Goal: Task Accomplishment & Management: Manage account settings

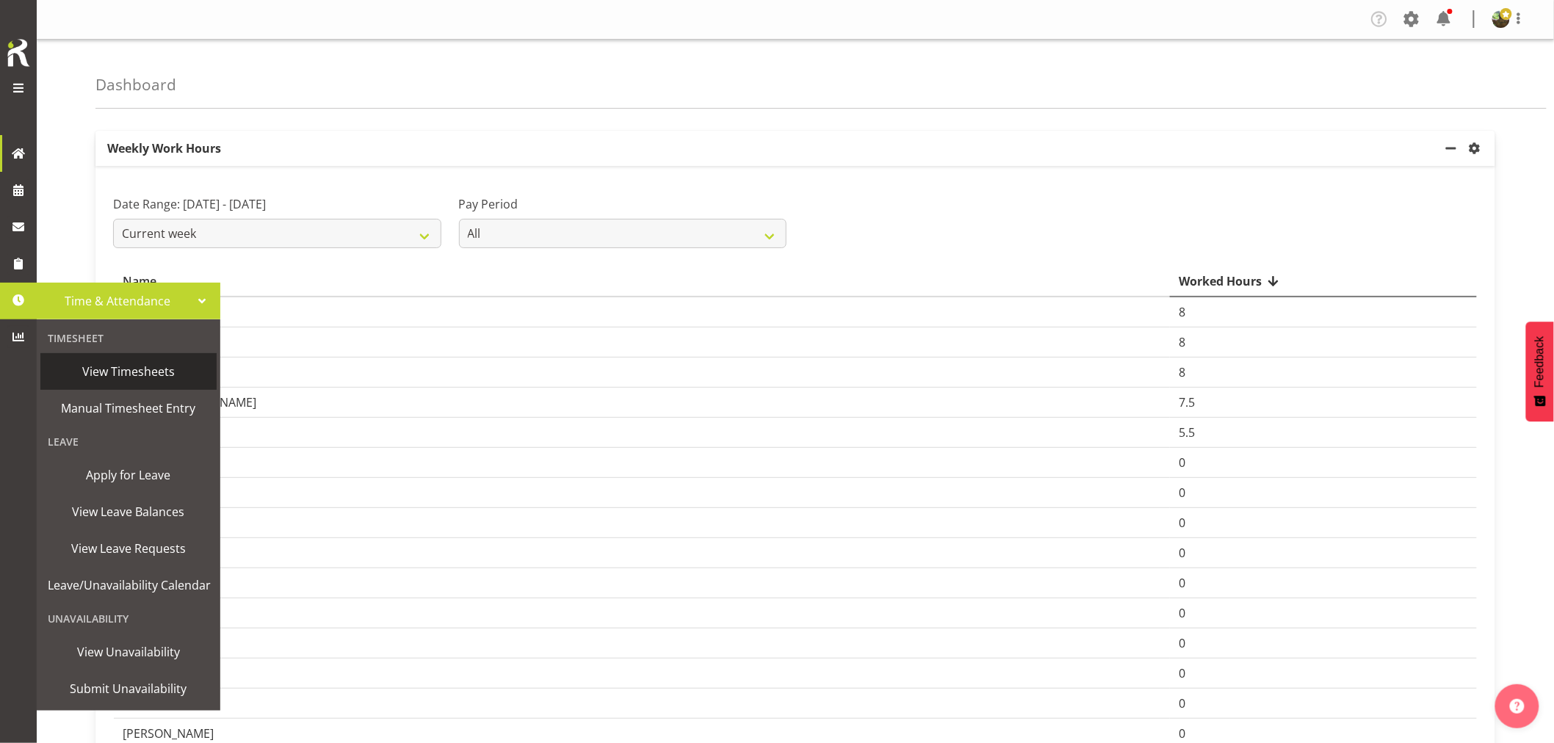
click at [113, 373] on span "View Timesheets" at bounding box center [129, 371] width 162 height 22
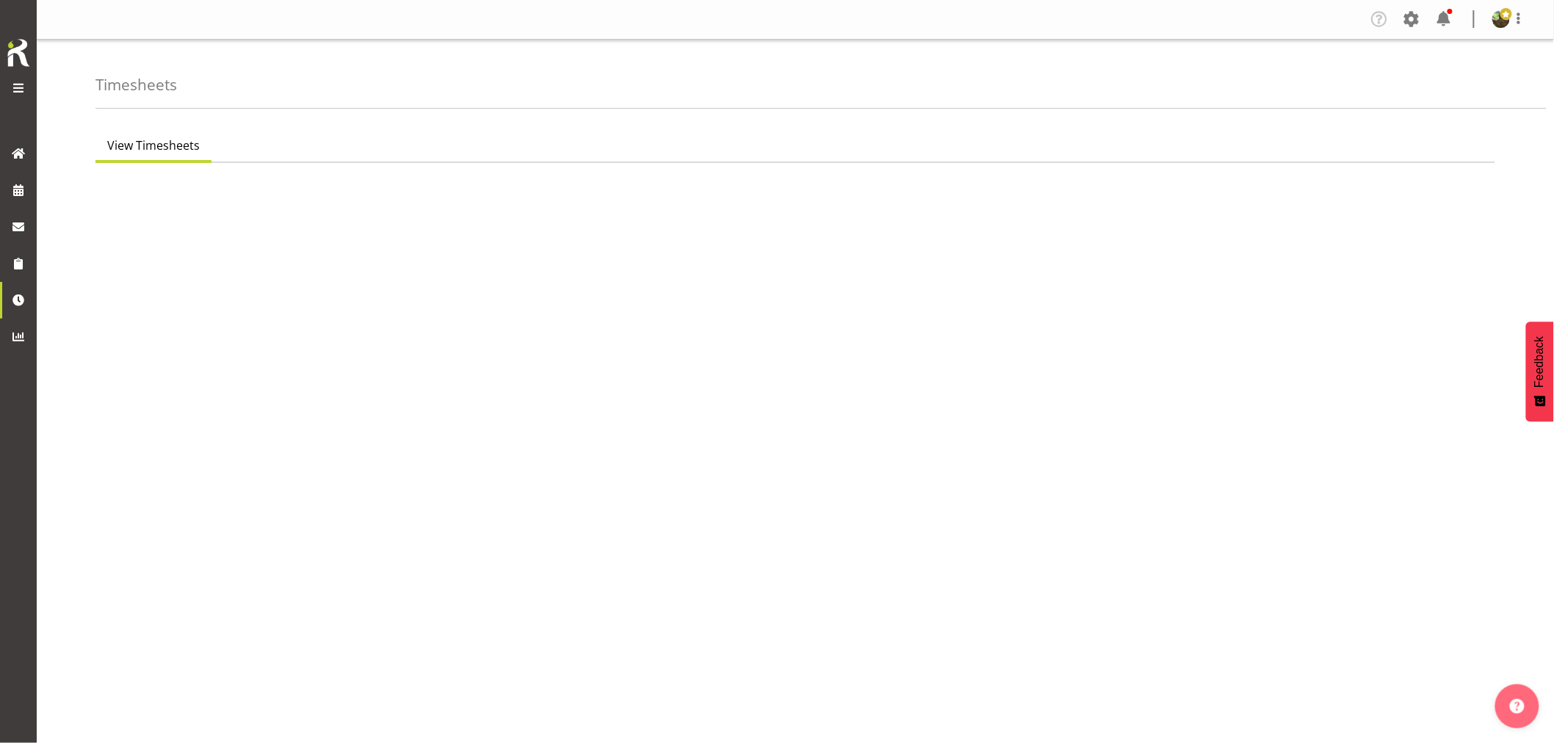
select select "7"
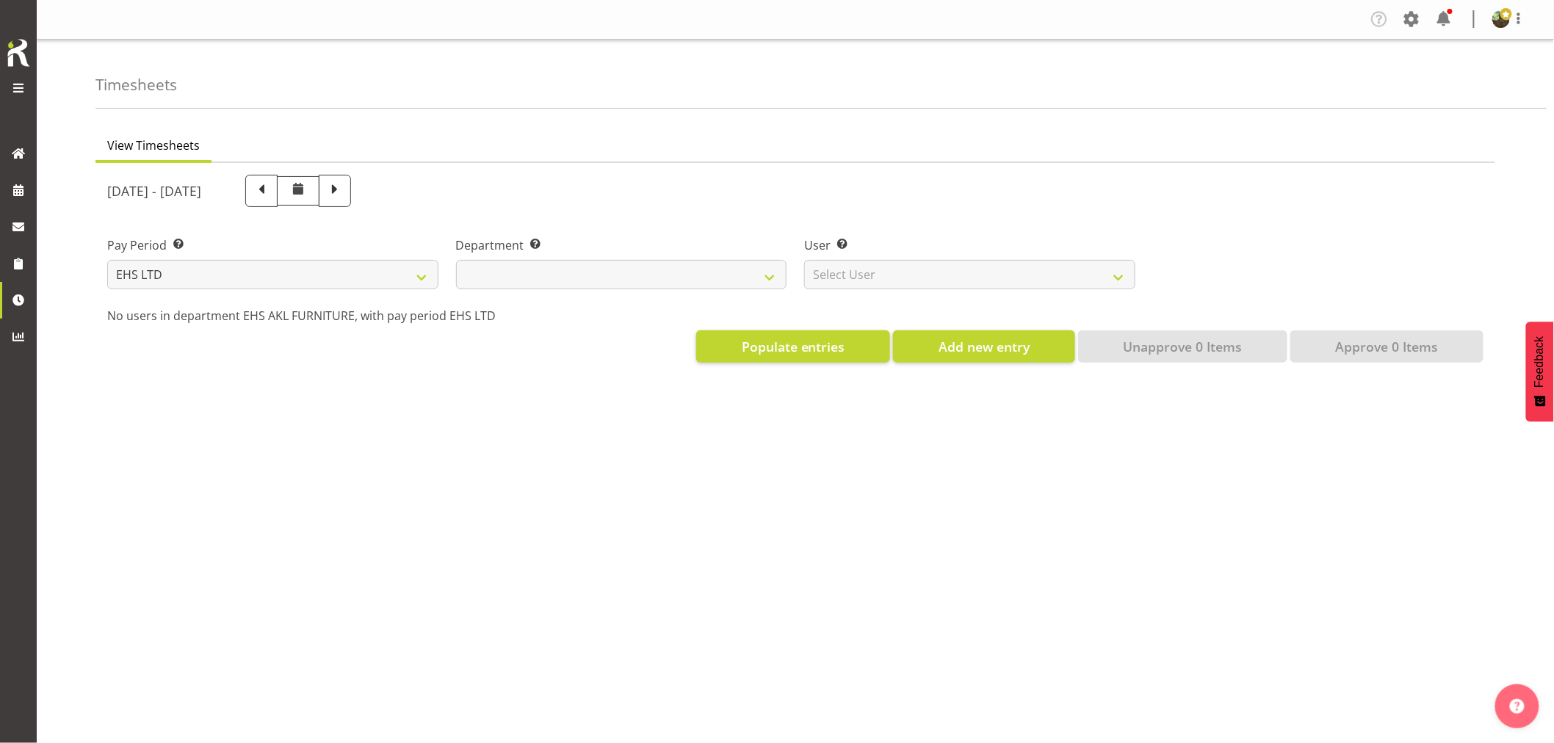
select select
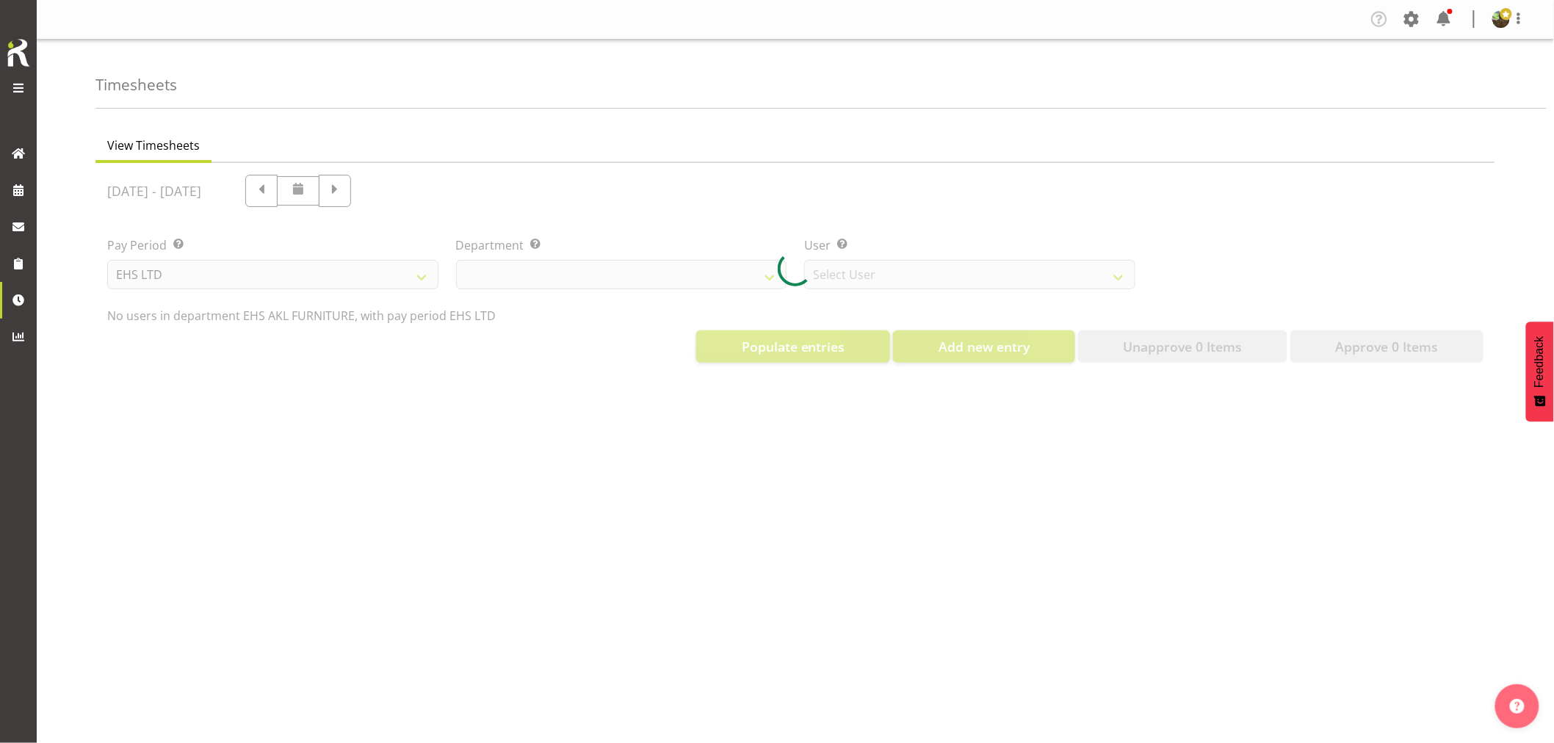
select select "8638"
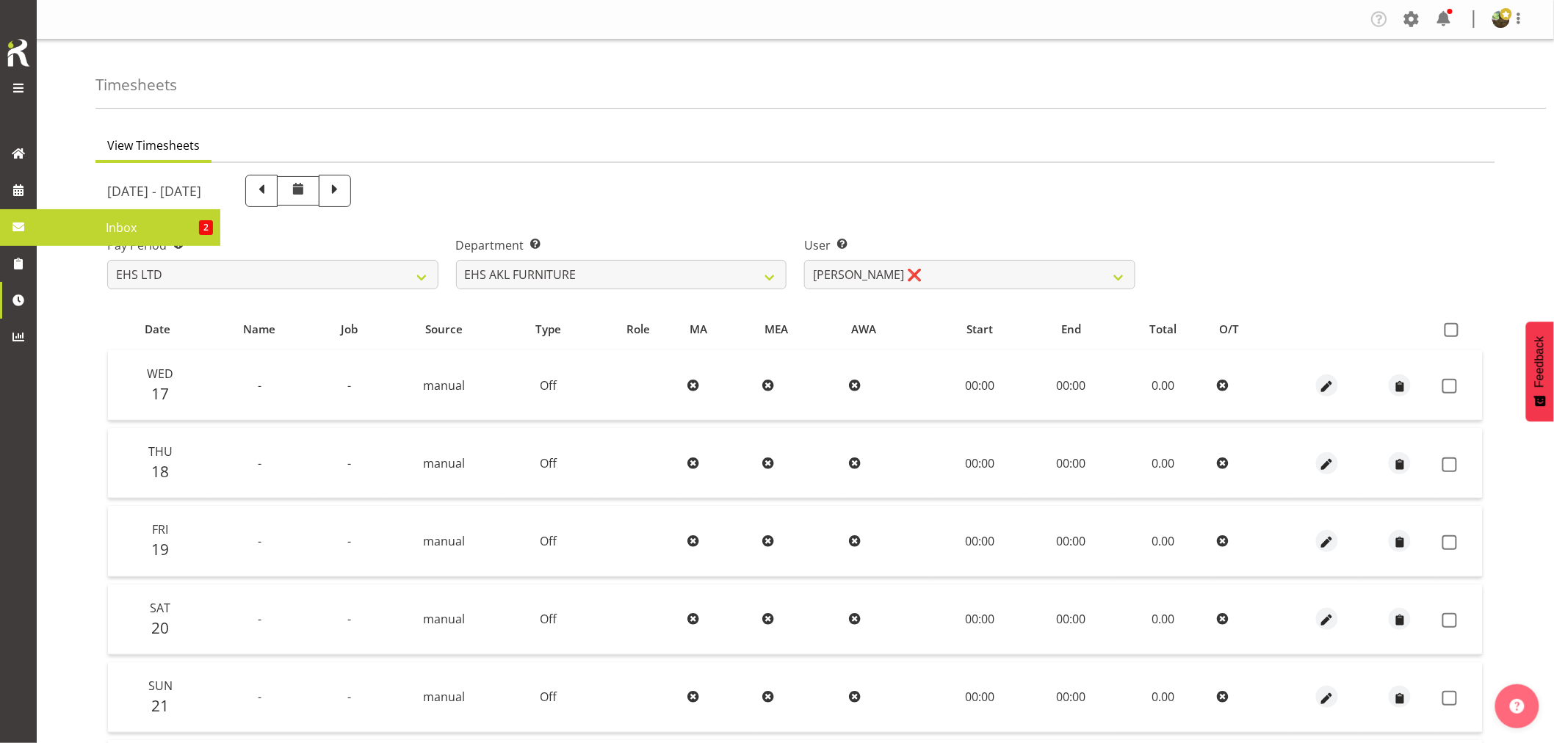
click at [136, 222] on span "Inbox" at bounding box center [121, 228] width 155 height 22
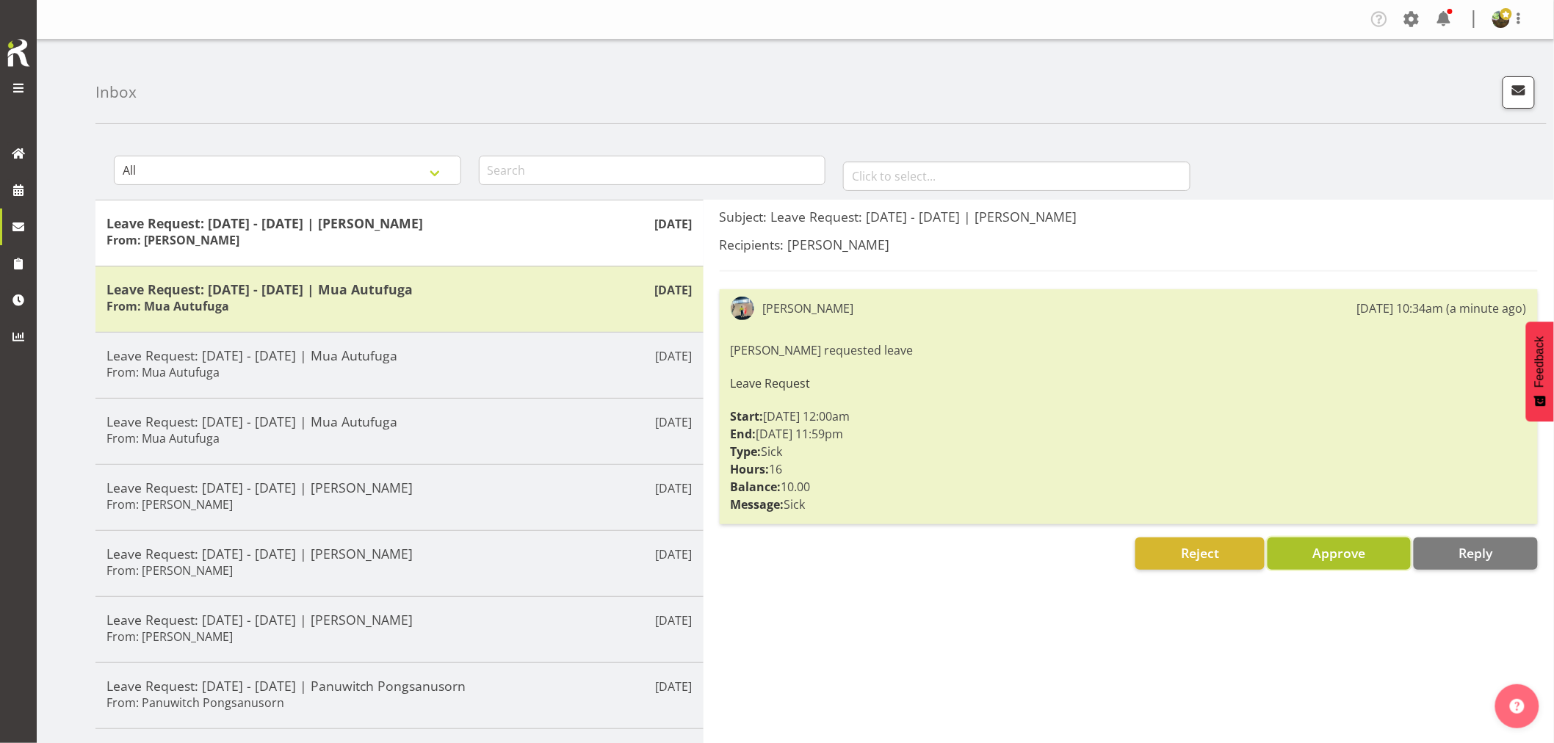
click at [1332, 553] on span "Approve" at bounding box center [1338, 553] width 53 height 18
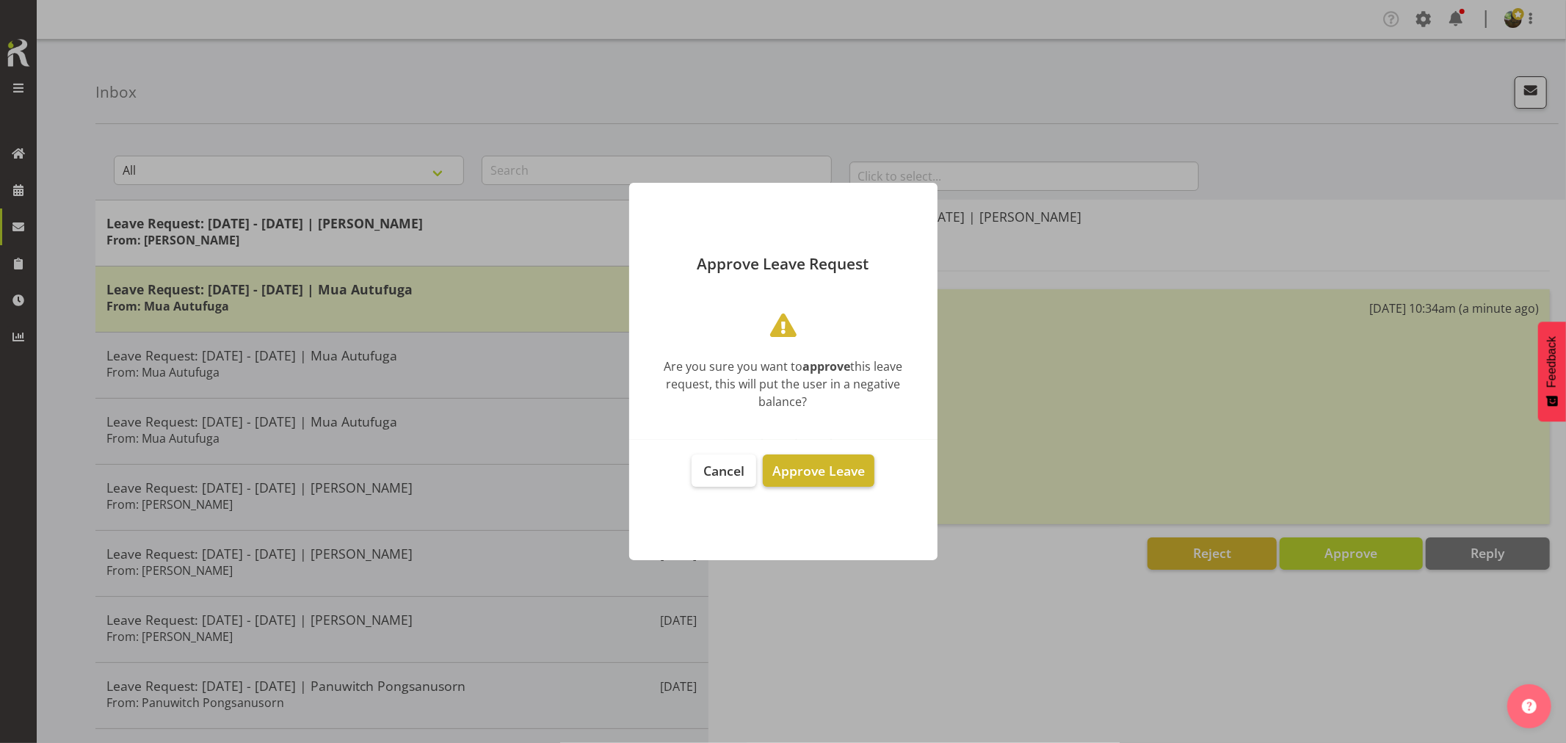
click at [833, 462] on span "Approve Leave" at bounding box center [818, 471] width 93 height 18
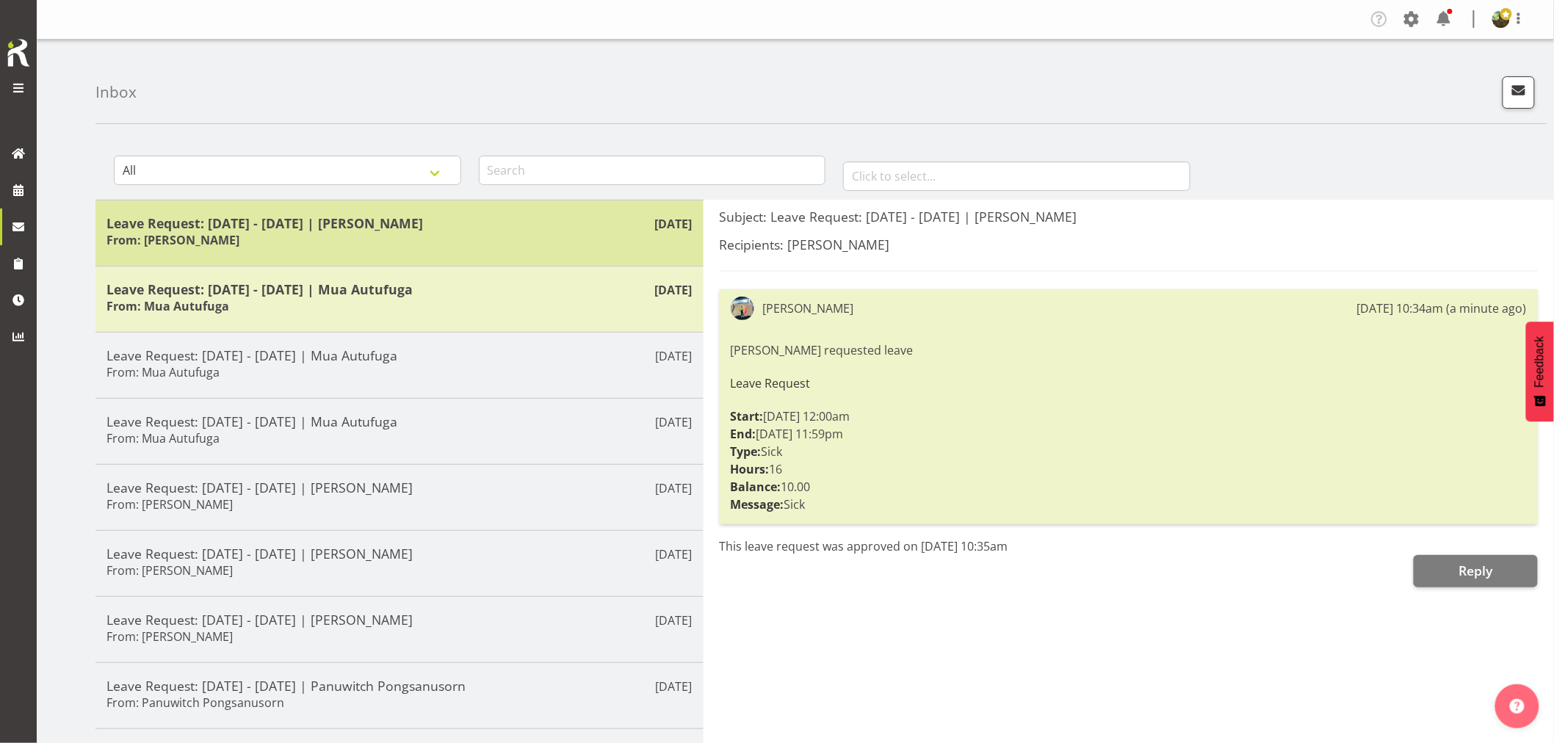
click at [366, 233] on div "Leave Request: 18/09/25 - 19/09/25 | Daniel Tini From: Daniel Tini" at bounding box center [399, 233] width 586 height 36
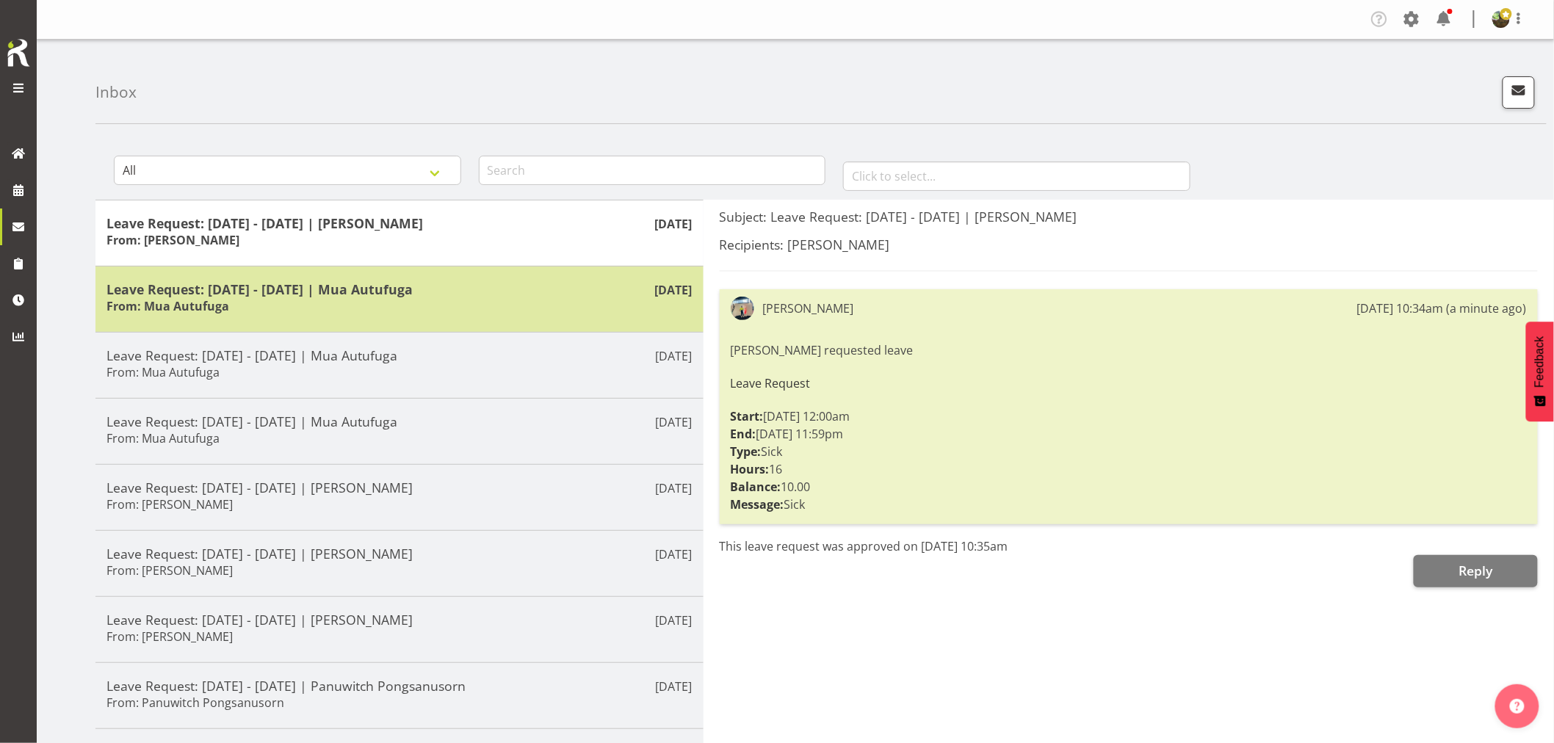
click at [358, 290] on h5 "Leave Request: 22/09/25 - 23/09/25 | Mua Autufuga" at bounding box center [399, 289] width 586 height 16
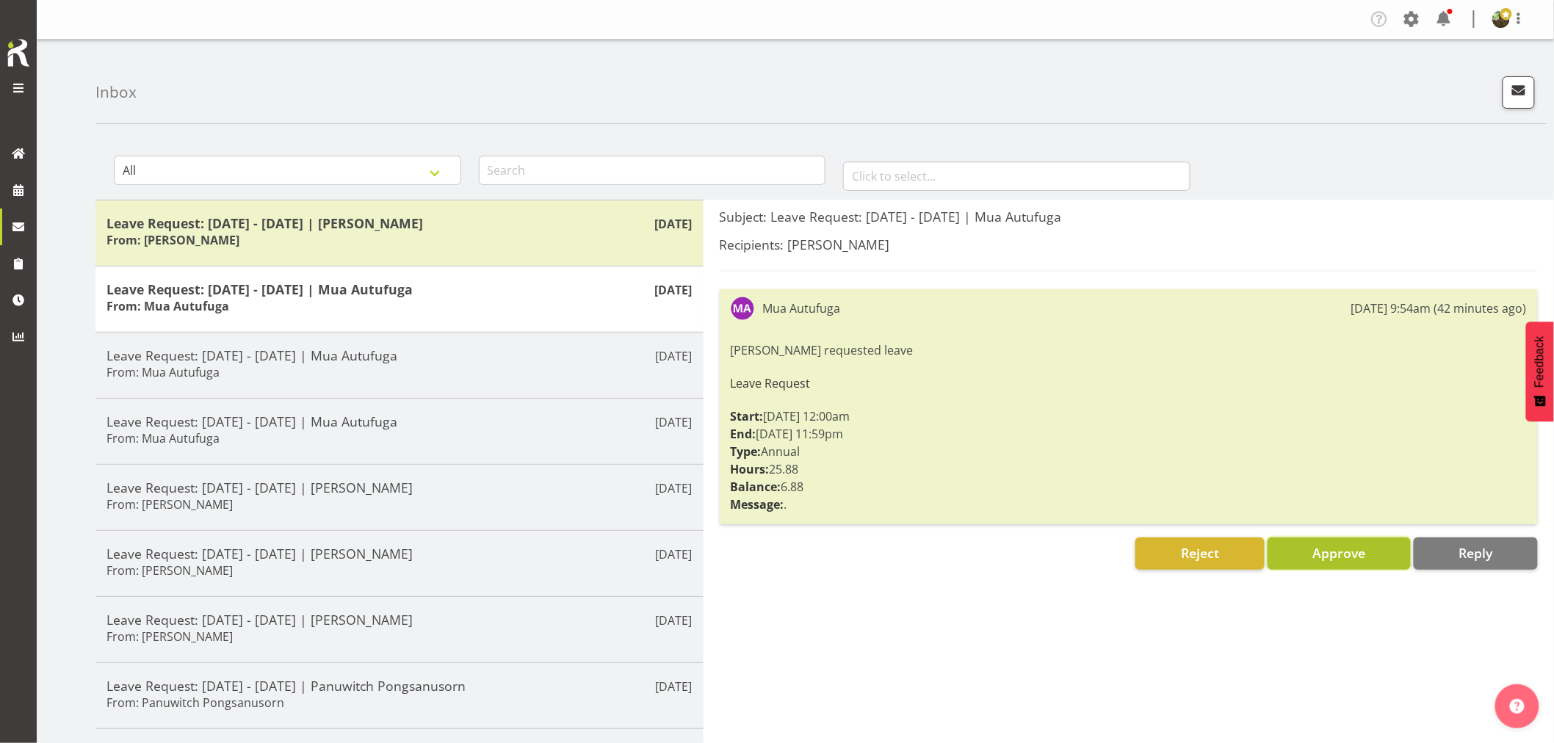
click at [1312, 558] on span "Approve" at bounding box center [1338, 553] width 53 height 18
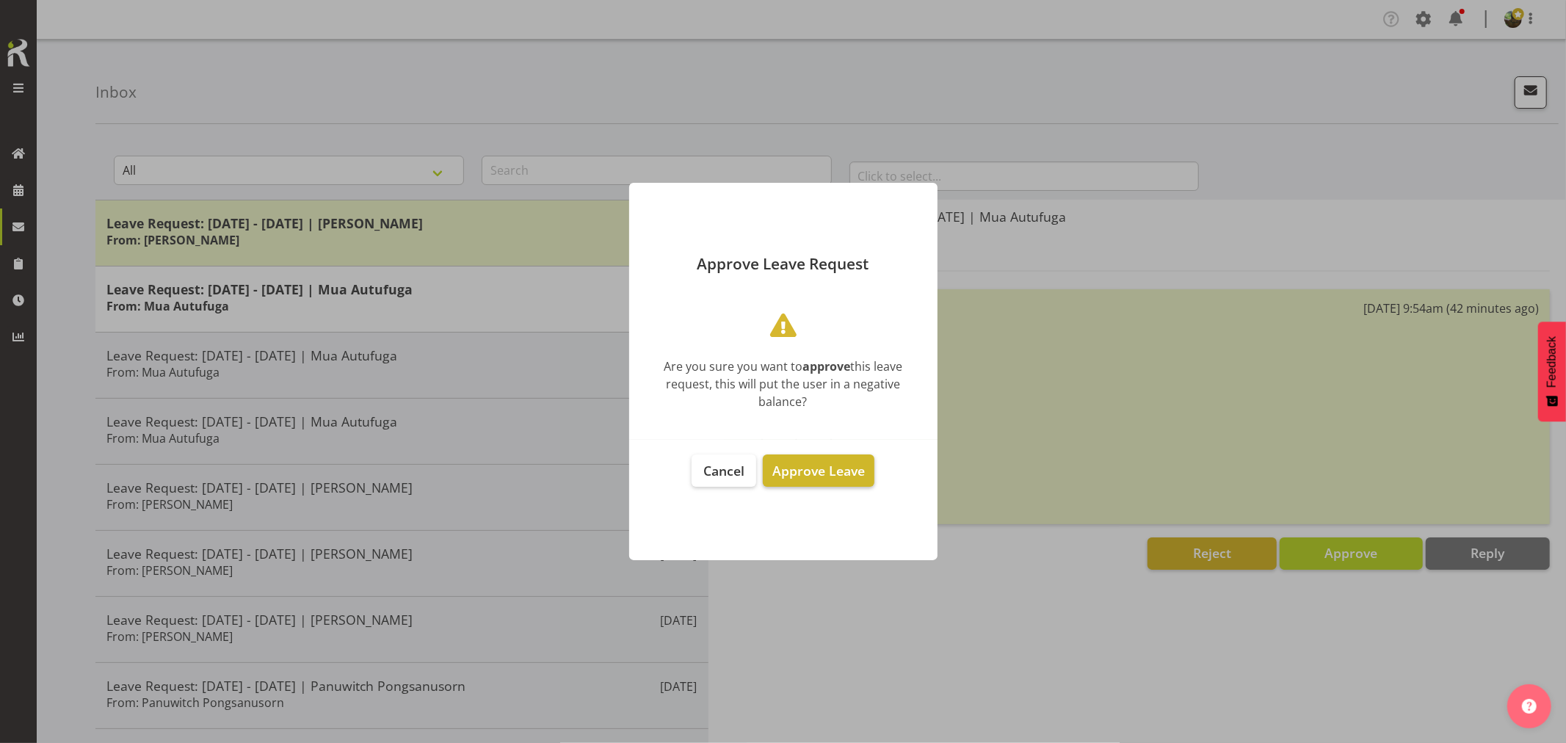
click at [818, 471] on span "Approve Leave" at bounding box center [818, 471] width 93 height 18
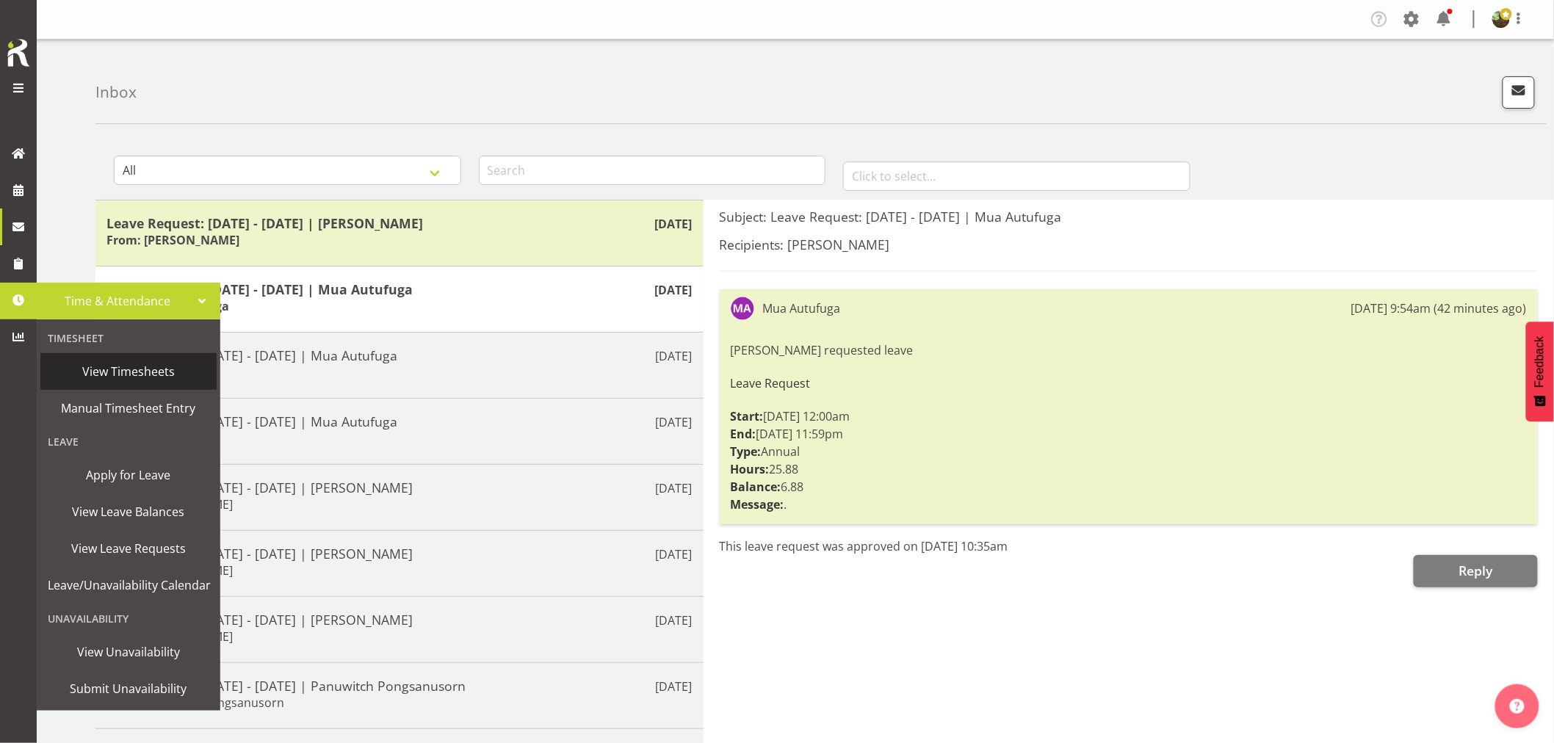
click at [126, 375] on span "View Timesheets" at bounding box center [129, 371] width 162 height 22
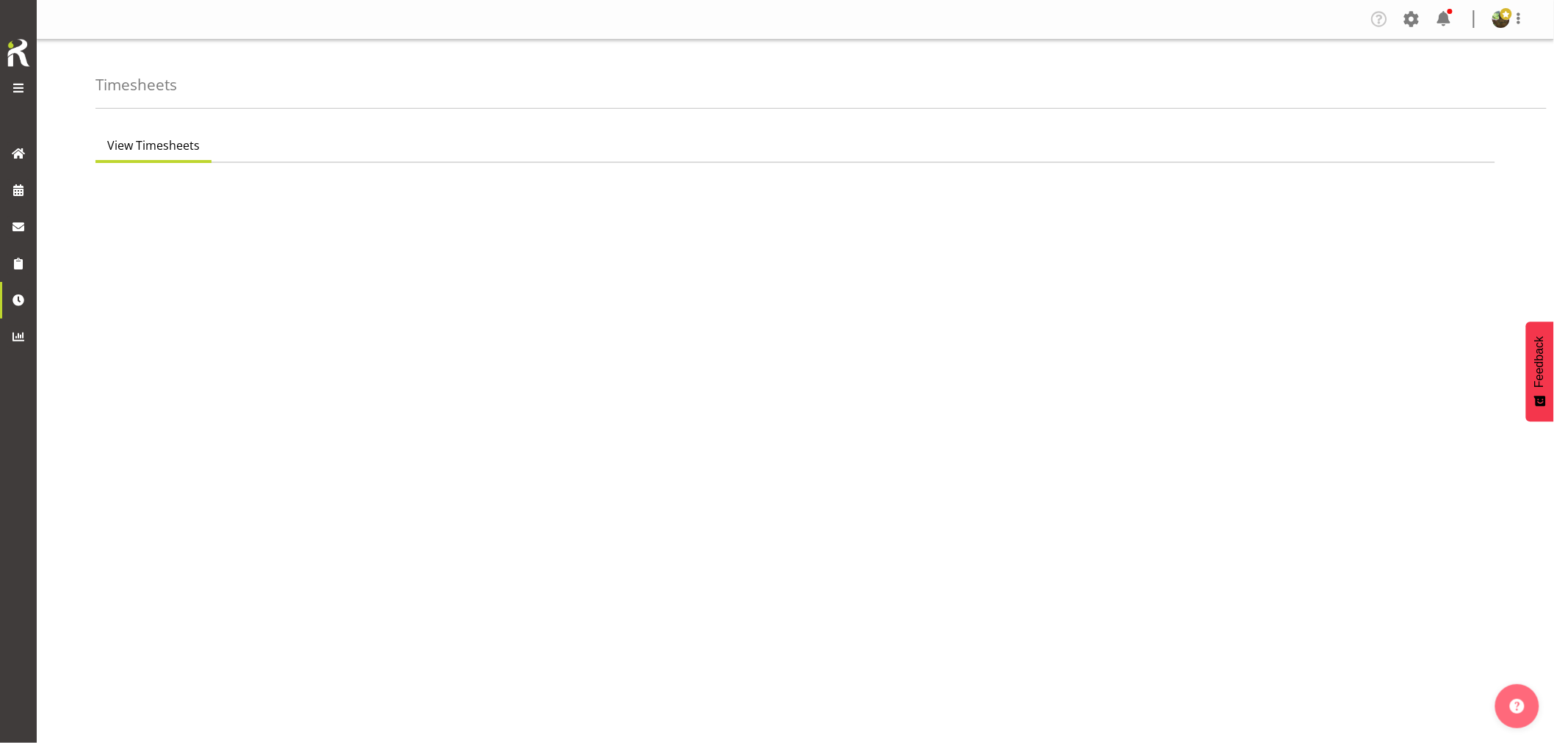
select select "7"
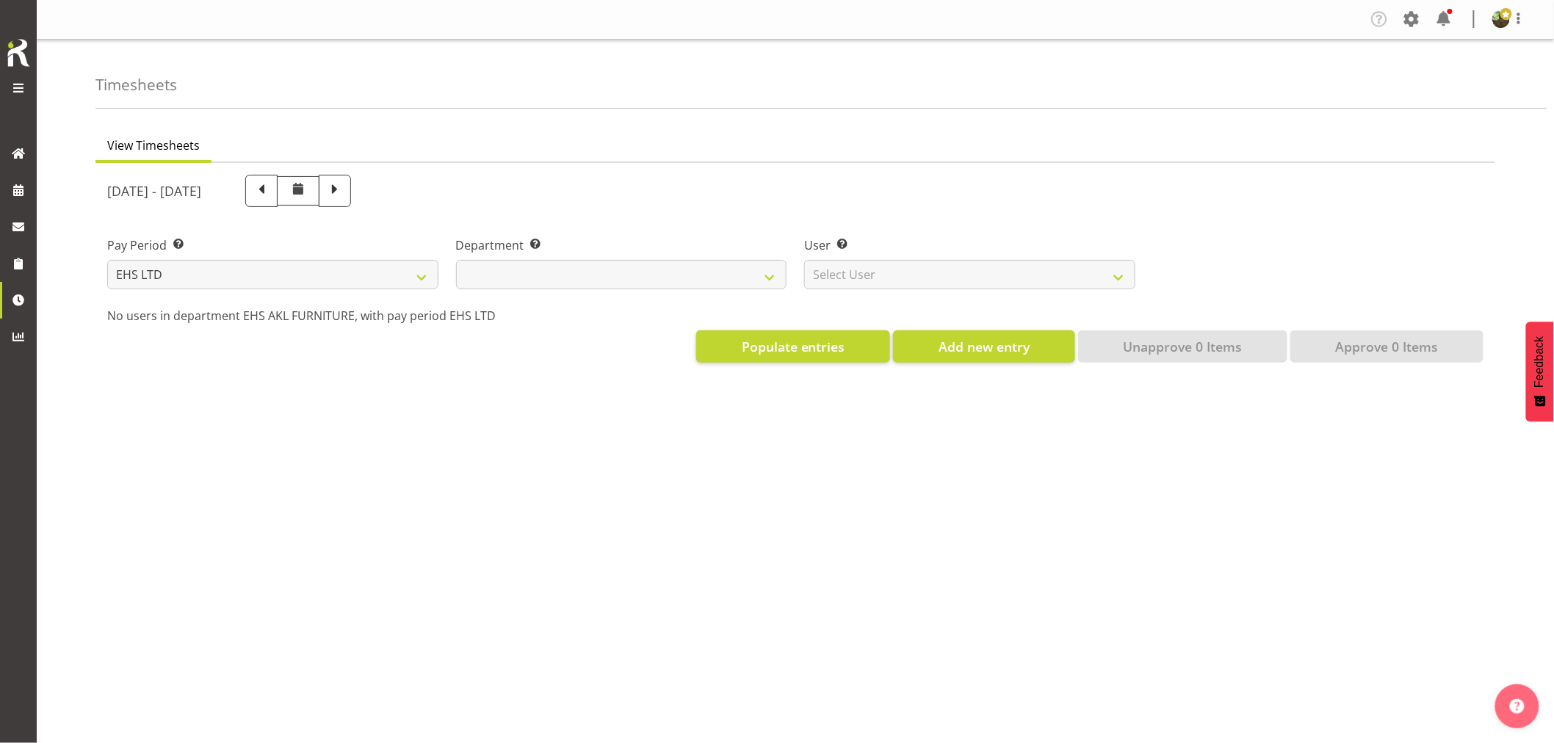
select select
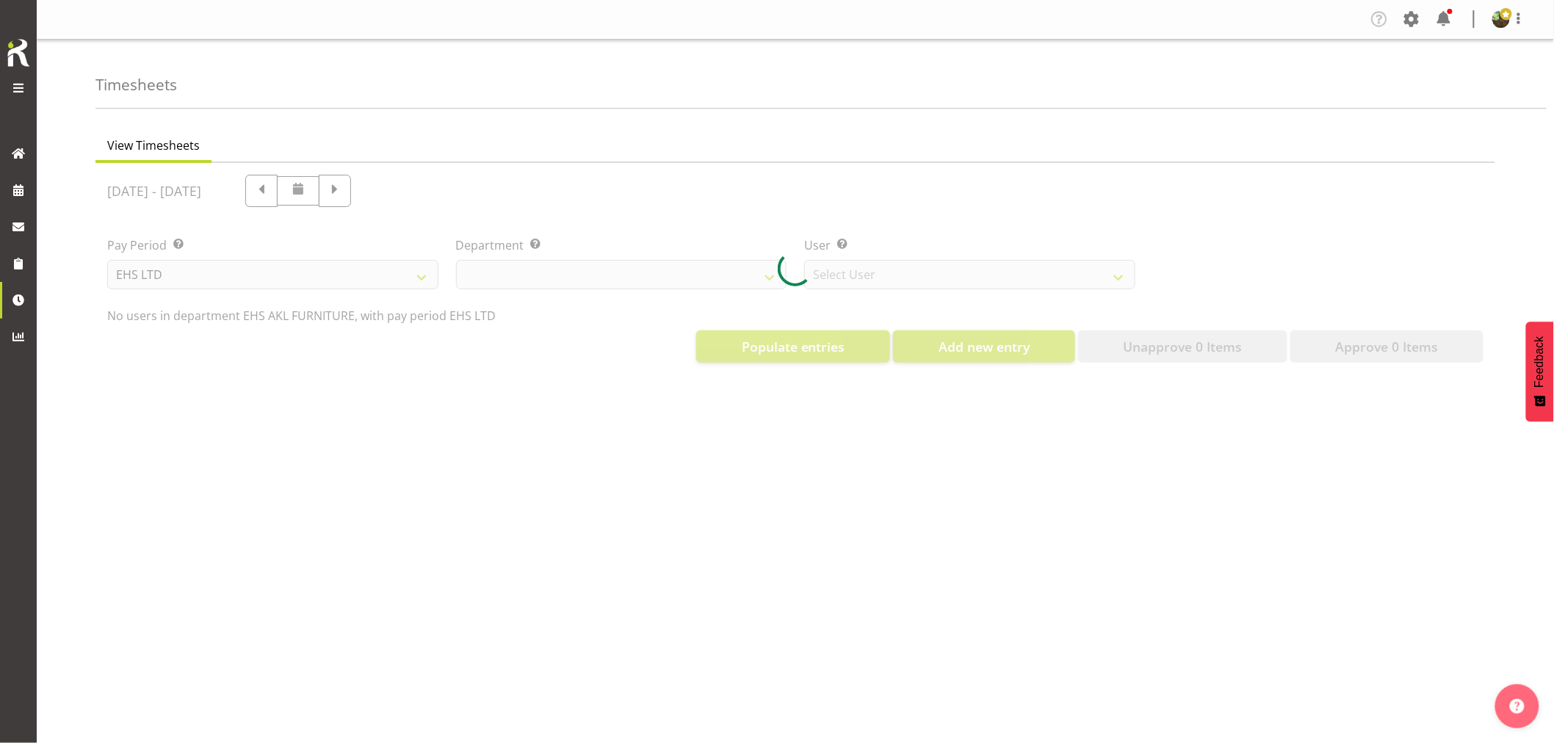
select select "8638"
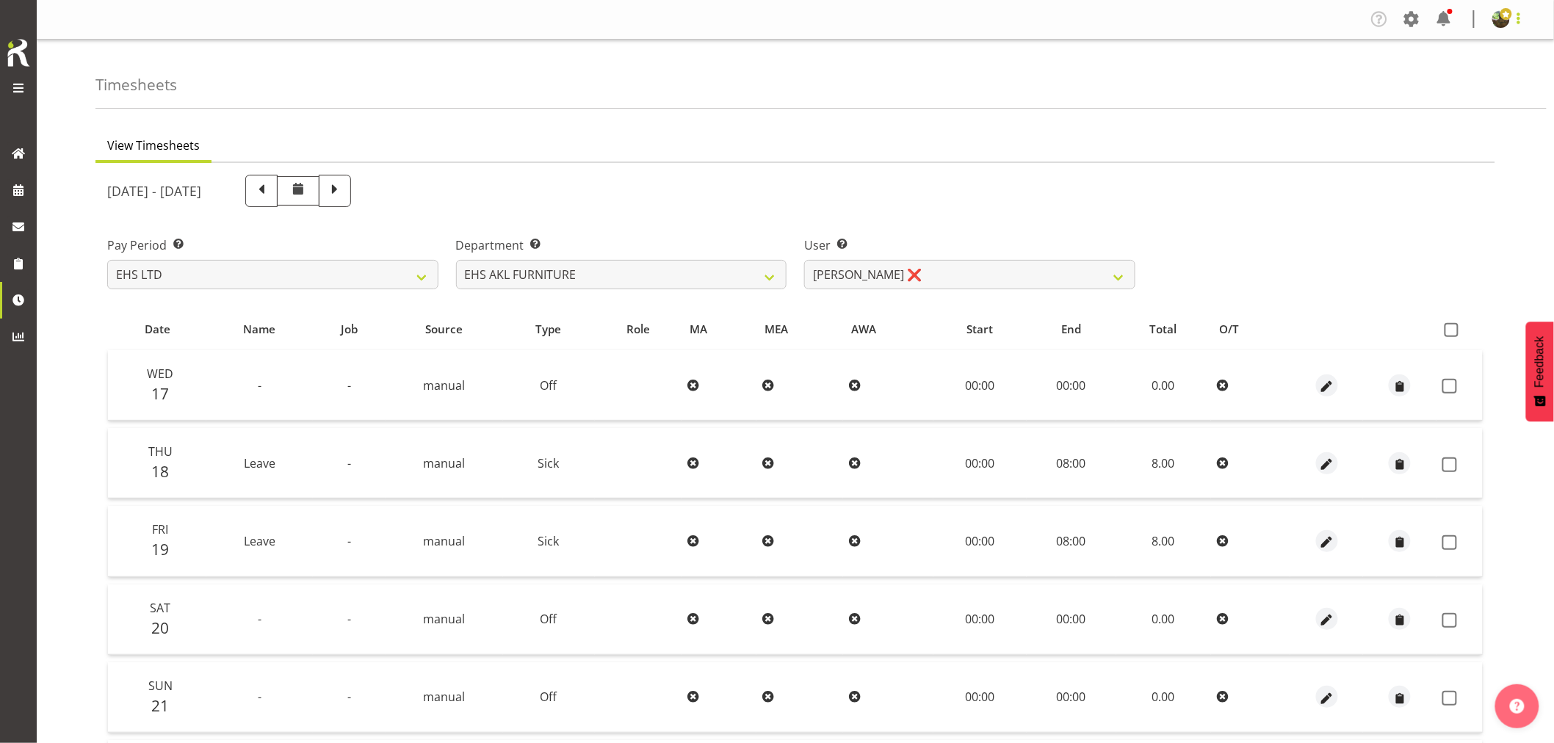
click at [1522, 18] on span at bounding box center [1519, 19] width 18 height 18
click at [1440, 84] on link "Log Out" at bounding box center [1456, 77] width 141 height 26
